Goal: Task Accomplishment & Management: Use online tool/utility

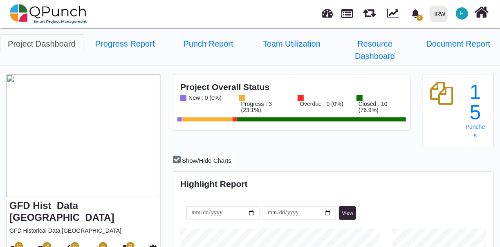
scroll to position [139, 319]
click at [16, 242] on span "15" at bounding box center [18, 246] width 9 height 8
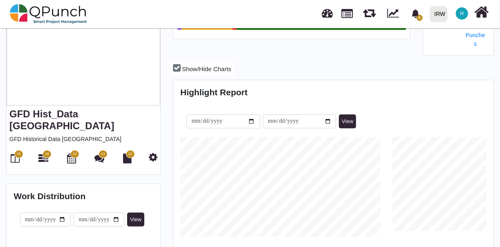
scroll to position [92, 0]
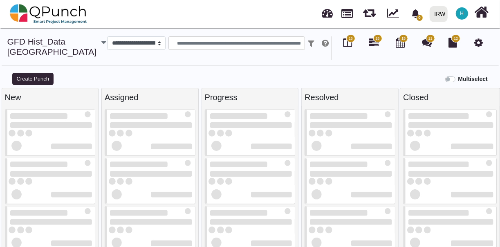
select select
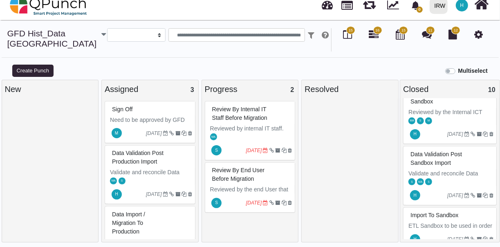
scroll to position [348, 0]
click at [347, 36] on icon at bounding box center [347, 34] width 9 height 10
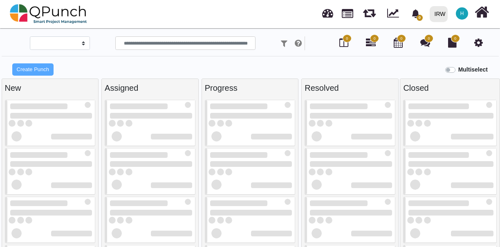
select select
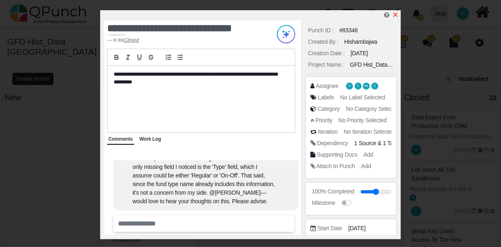
click at [396, 14] on icon "x" at bounding box center [395, 14] width 7 height 7
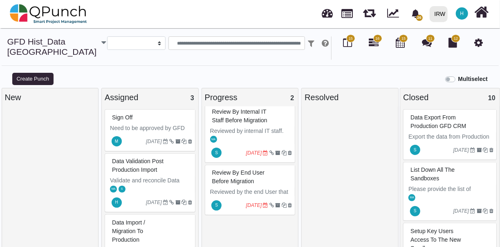
scroll to position [8, 0]
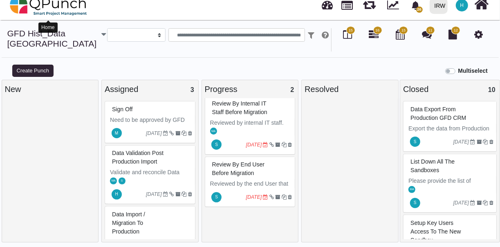
click at [35, 6] on img at bounding box center [48, 5] width 77 height 25
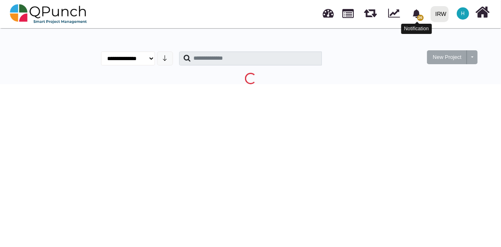
click at [415, 16] on icon "bell fill" at bounding box center [416, 13] width 7 height 9
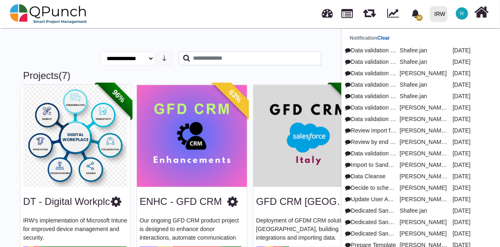
click at [386, 39] on link "Clear" at bounding box center [384, 38] width 13 height 6
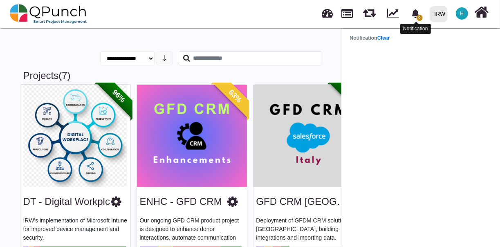
click at [418, 16] on icon "bell fill" at bounding box center [415, 13] width 7 height 9
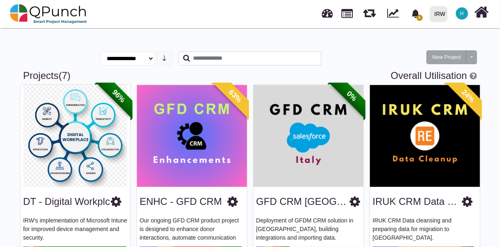
scroll to position [239, 0]
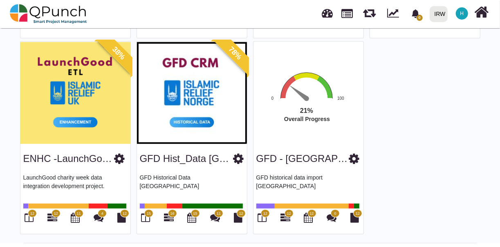
click at [316, 105] on rect "Interactive chart" at bounding box center [315, 109] width 127 height 76
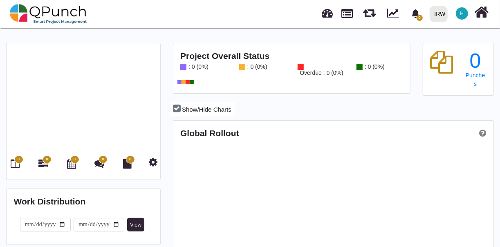
scroll to position [139, 319]
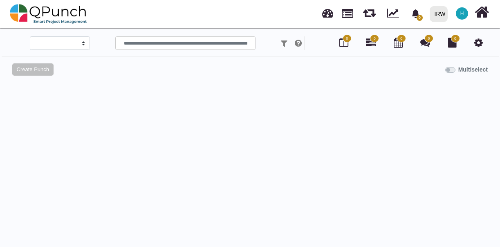
select select
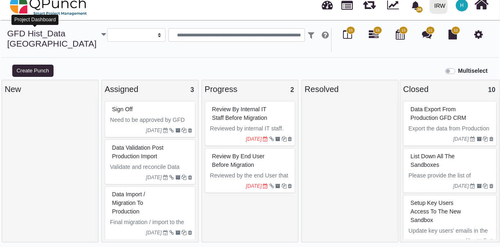
click at [22, 39] on link "GFD Hist_Data [GEOGRAPHIC_DATA]" at bounding box center [52, 39] width 90 height 20
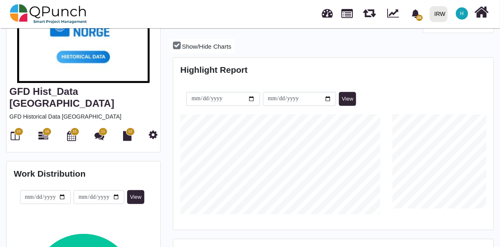
scroll to position [115, 0]
